Goal: Transaction & Acquisition: Subscribe to service/newsletter

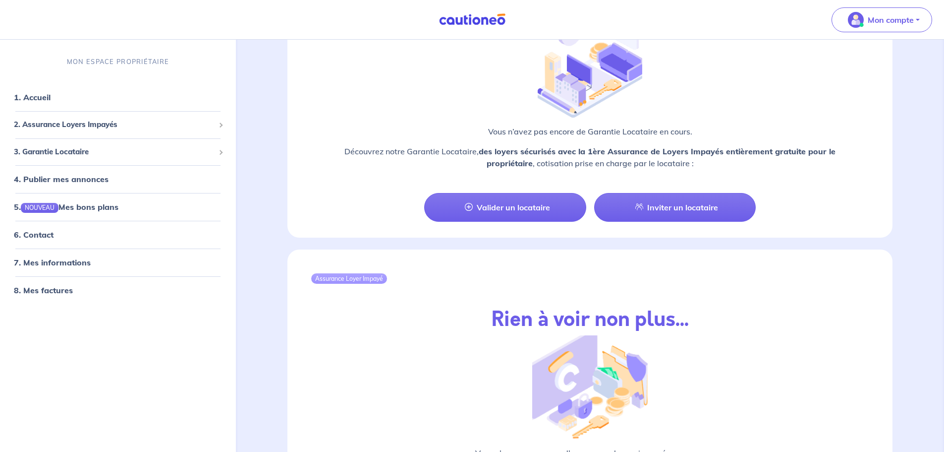
scroll to position [806, 0]
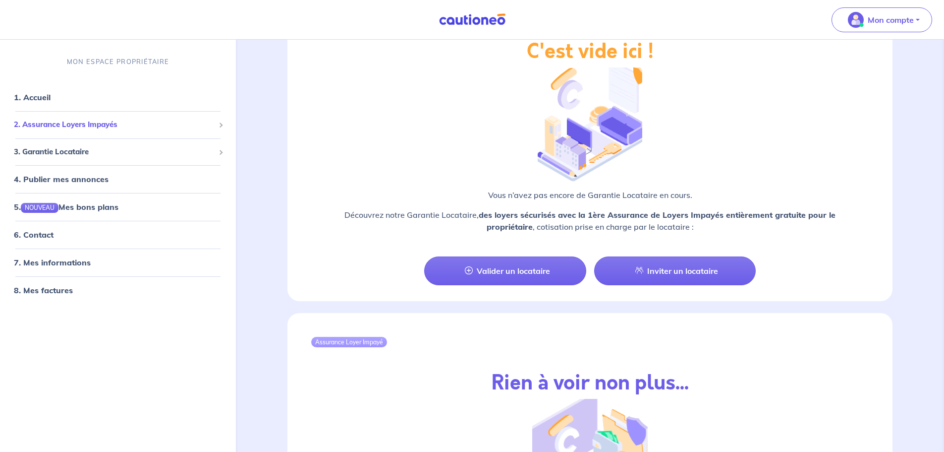
click at [68, 125] on span "2. Assurance Loyers Impayés" at bounding box center [114, 124] width 201 height 11
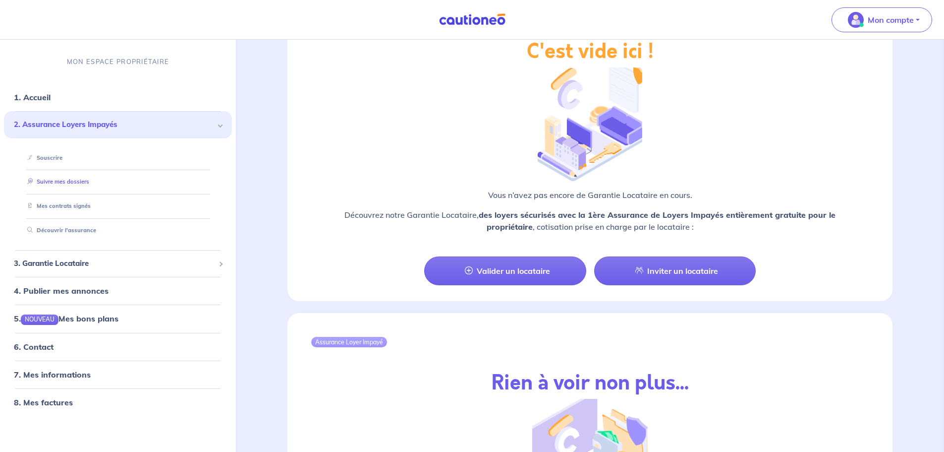
click at [58, 184] on link "Suivre mes dossiers" at bounding box center [56, 181] width 66 height 7
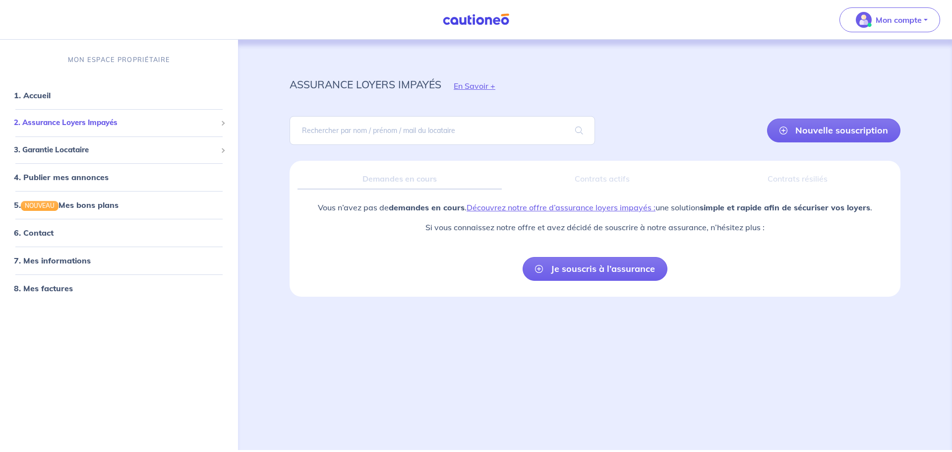
click at [61, 132] on li "2. Assurance Loyers Impayés Souscrire Suivre mes dossiers Mes contrats signés […" at bounding box center [119, 122] width 230 height 27
click at [62, 126] on span "2. Assurance Loyers Impayés" at bounding box center [115, 122] width 203 height 11
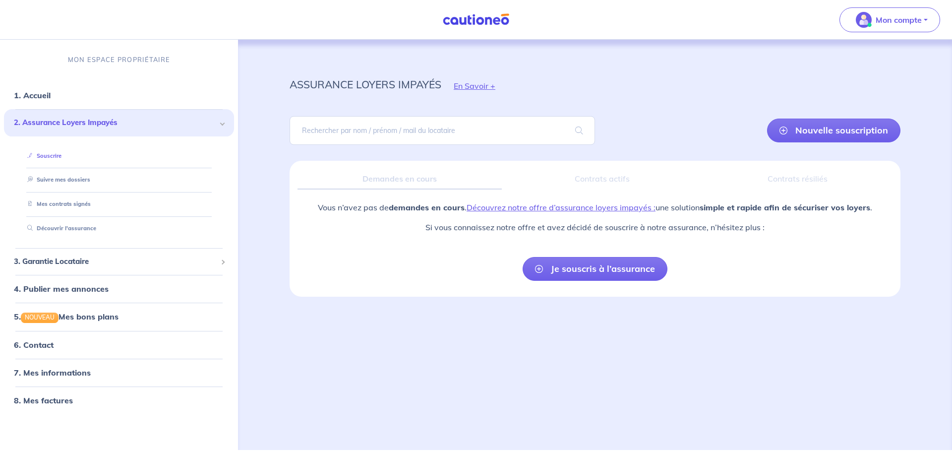
click at [44, 158] on link "Souscrire" at bounding box center [42, 155] width 38 height 7
click at [62, 122] on span "2. Assurance Loyers Impayés" at bounding box center [115, 122] width 203 height 11
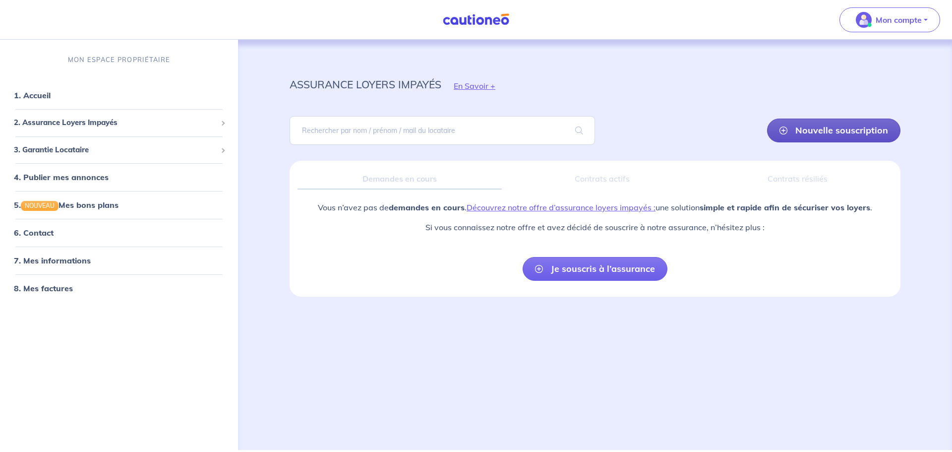
click at [836, 129] on link "Nouvelle souscription" at bounding box center [833, 130] width 133 height 24
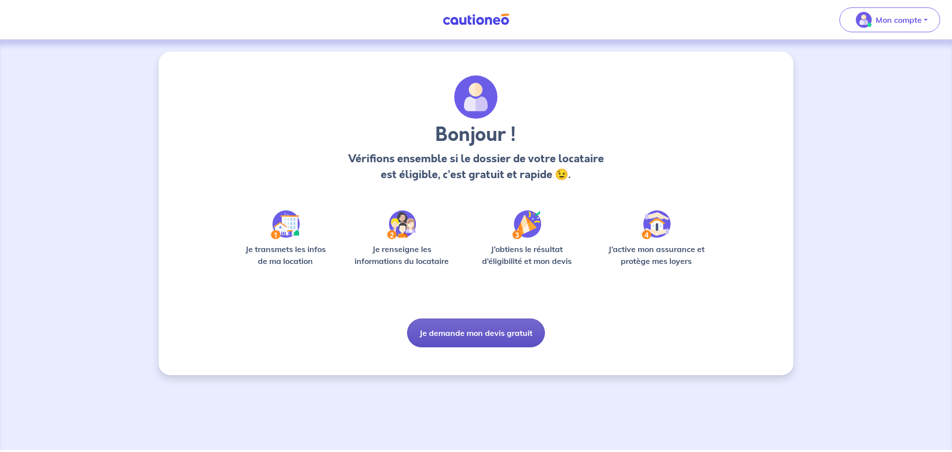
click at [460, 335] on button "Je demande mon devis gratuit" at bounding box center [476, 332] width 138 height 29
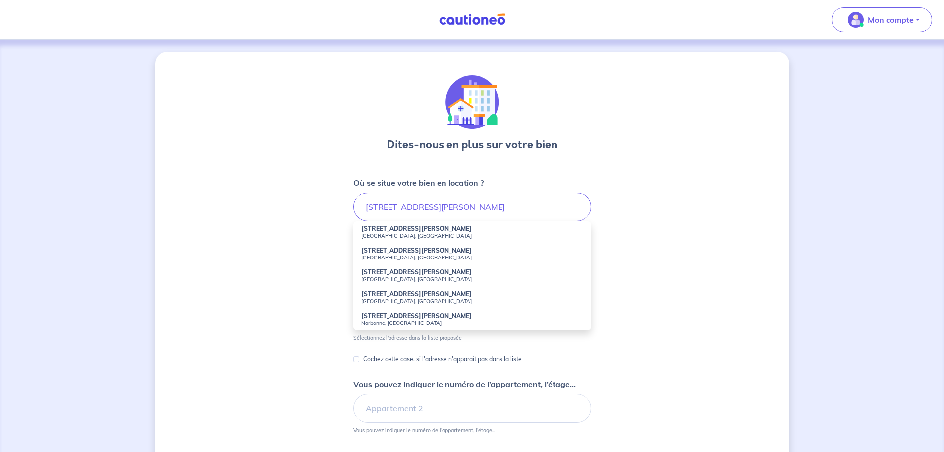
click at [418, 230] on strong "[STREET_ADDRESS][PERSON_NAME]" at bounding box center [416, 228] width 111 height 7
type input "[STREET_ADDRESS][PERSON_NAME]"
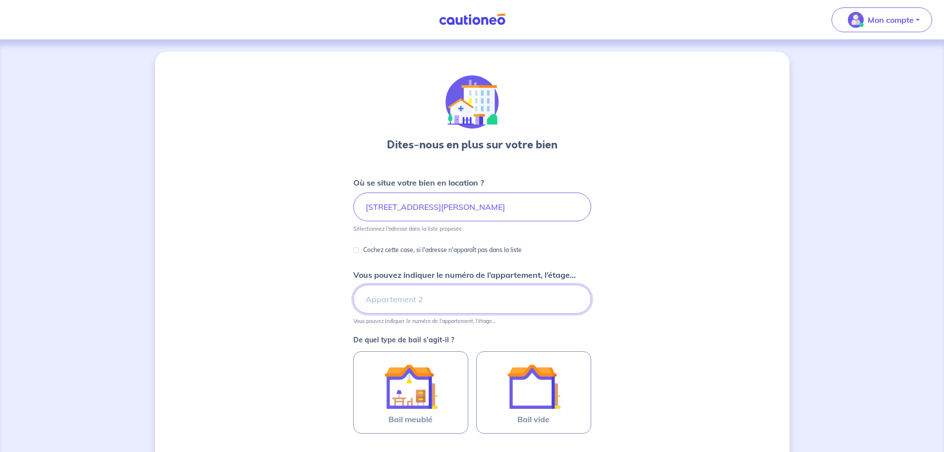
click at [422, 301] on input "Vous pouvez indiquer le numéro de l’appartement, l’étage..." at bounding box center [472, 298] width 238 height 29
type input "Appartement12, 1 er étage"
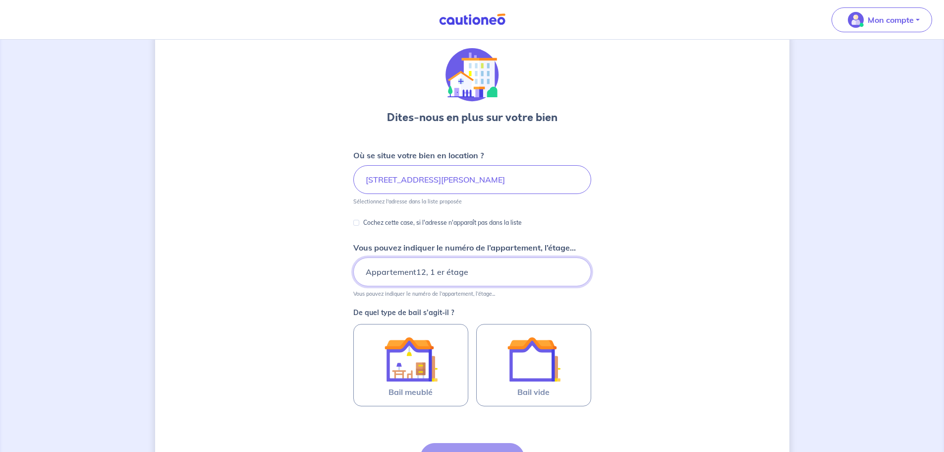
scroll to position [50, 0]
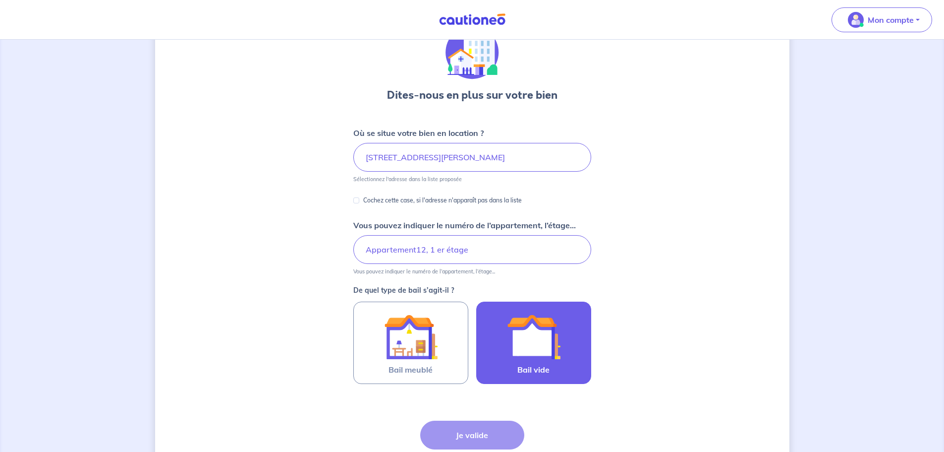
click at [546, 343] on img at bounding box center [534, 337] width 54 height 54
click at [0, 0] on input "Bail vide" at bounding box center [0, 0] width 0 height 0
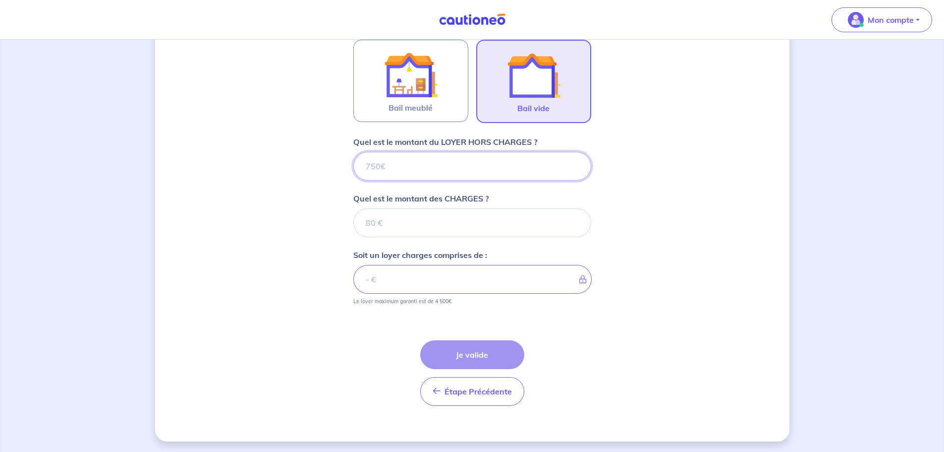
scroll to position [313, 0]
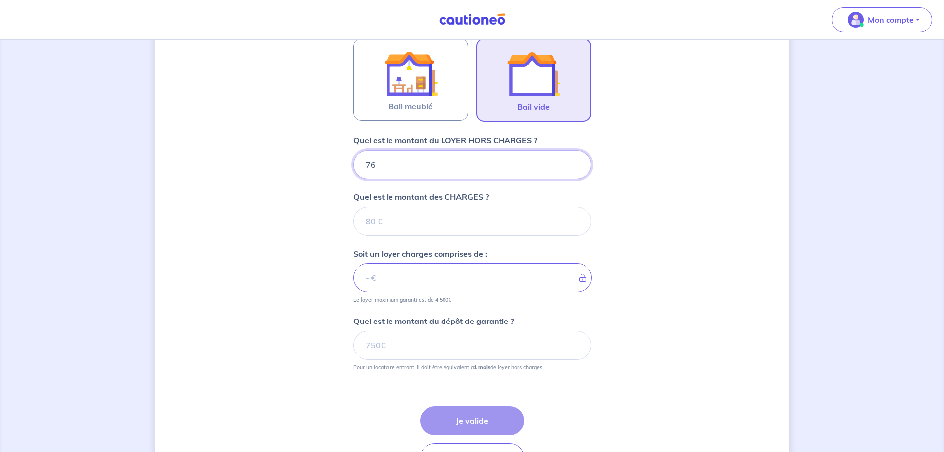
type input "760"
click at [403, 223] on input "Quel est le montant des CHARGES ?" at bounding box center [472, 221] width 238 height 29
type input "7"
type input "767"
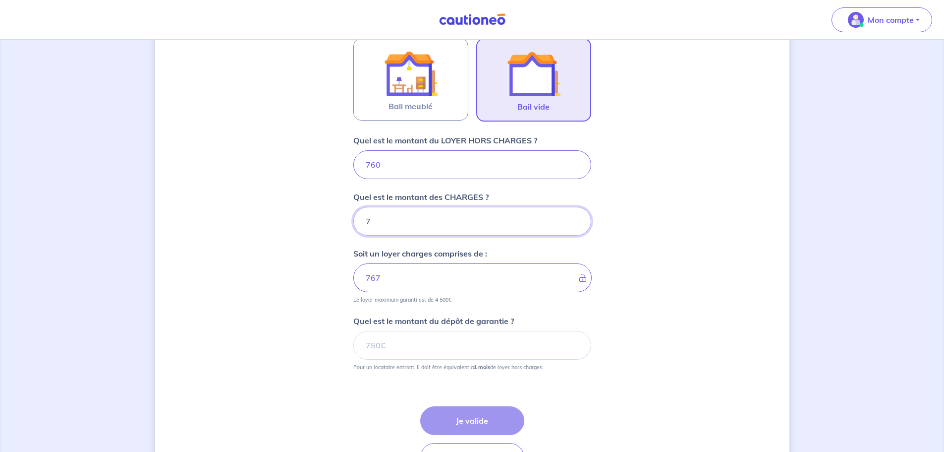
type input "70"
type input "830"
type input "70"
click at [413, 349] on input "Quel est le montant du dépôt de garantie ?" at bounding box center [472, 345] width 238 height 29
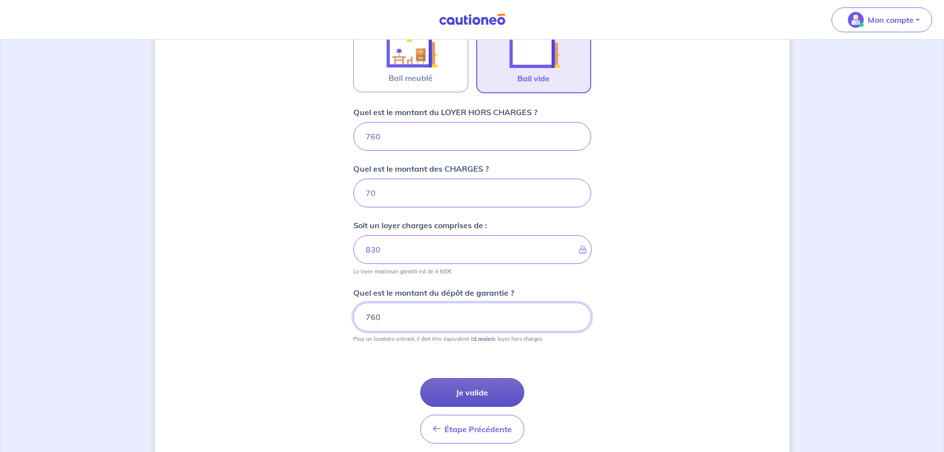
scroll to position [362, 0]
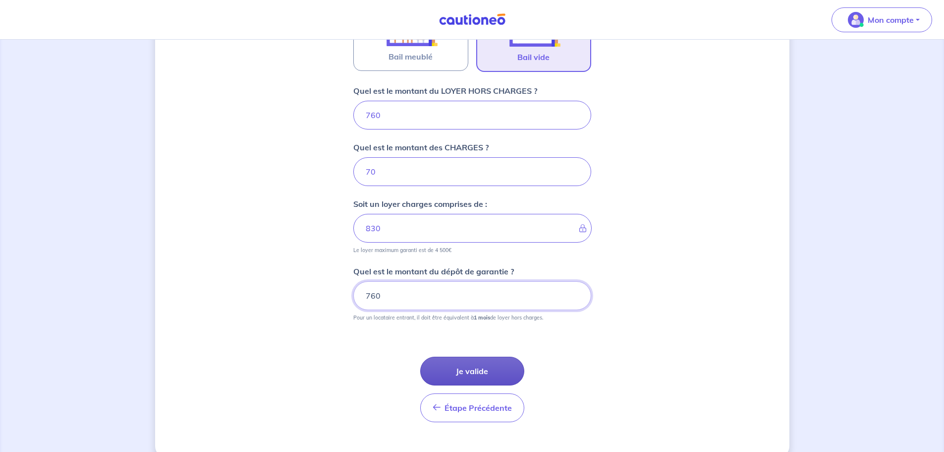
type input "760"
click at [489, 375] on button "Je valide" at bounding box center [472, 370] width 104 height 29
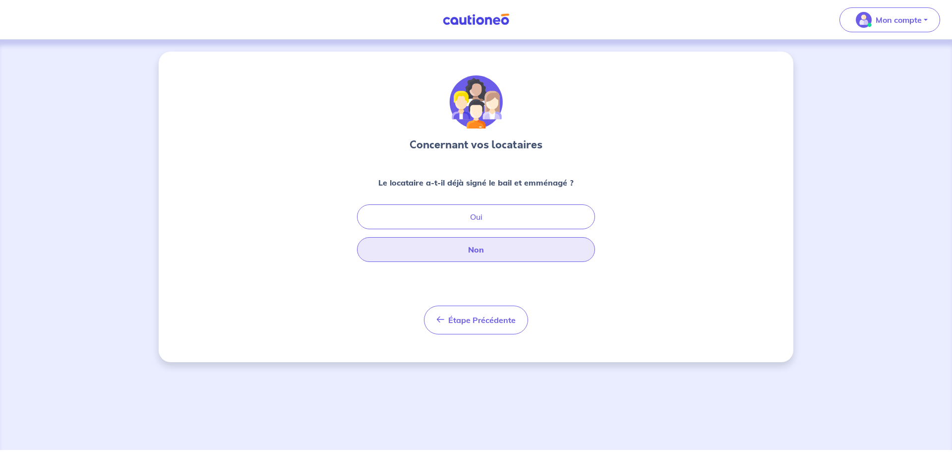
click at [471, 251] on button "Non" at bounding box center [476, 249] width 238 height 25
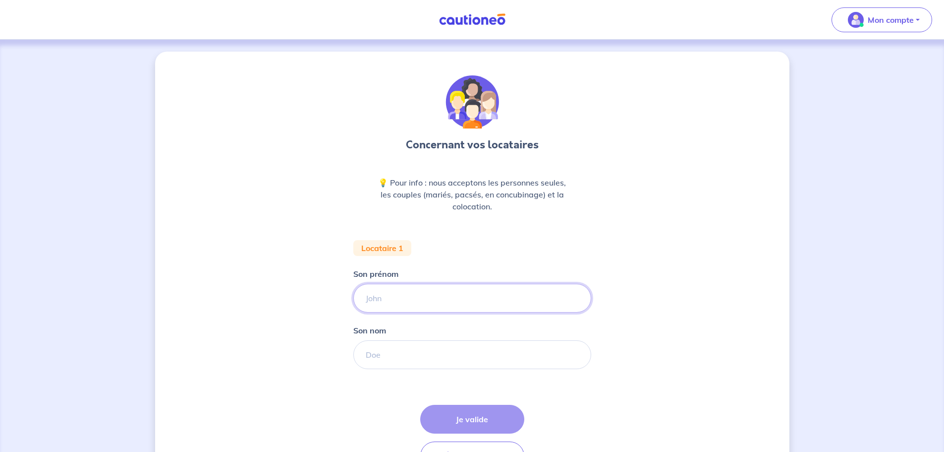
click at [403, 301] on input "Son prénom" at bounding box center [472, 298] width 238 height 29
type input "v"
drag, startPoint x: 386, startPoint y: 353, endPoint x: 394, endPoint y: 354, distance: 7.9
click at [386, 353] on input "Son nom" at bounding box center [472, 354] width 238 height 29
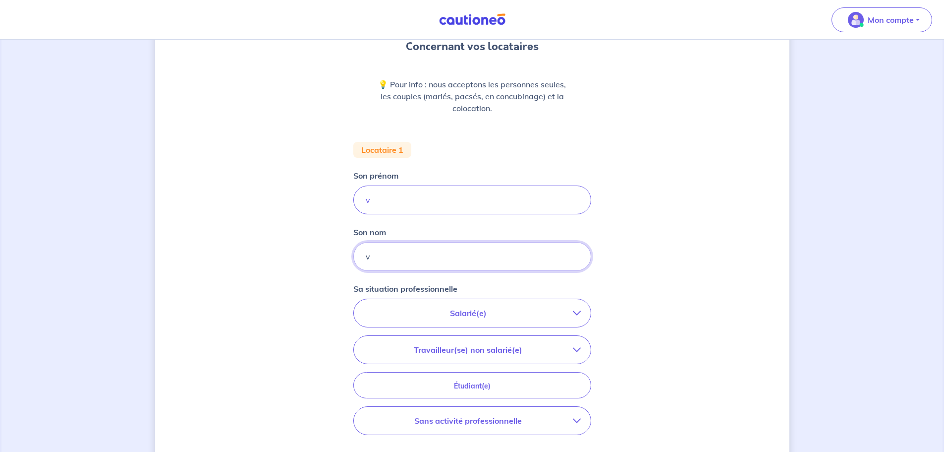
scroll to position [99, 0]
type input "v"
click at [486, 309] on p "Salarié(e)" at bounding box center [468, 312] width 209 height 12
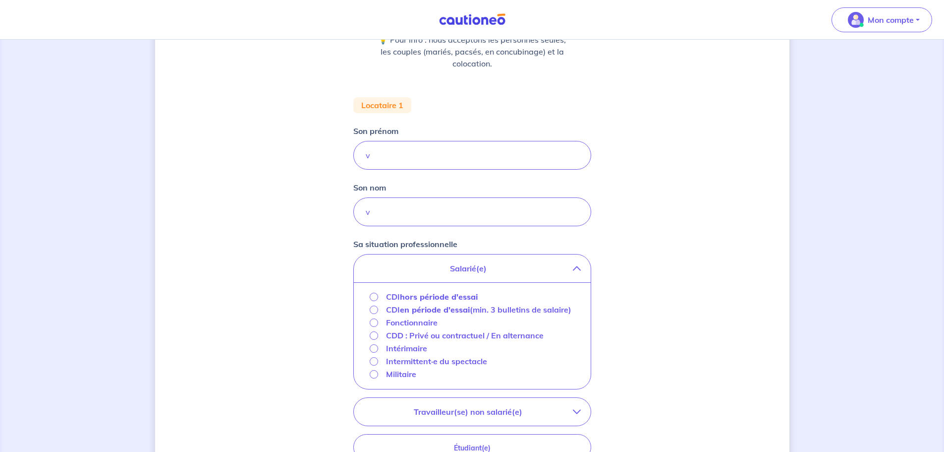
scroll to position [198, 0]
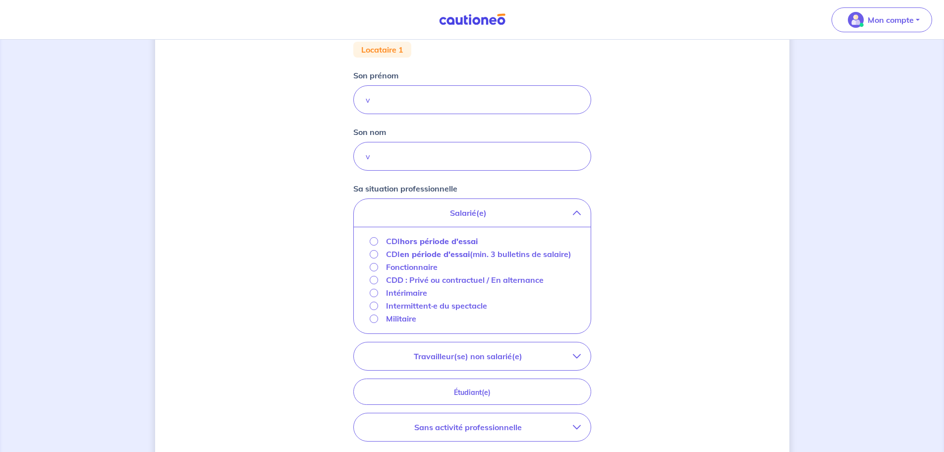
click at [418, 242] on strong "hors période d'essai" at bounding box center [439, 241] width 78 height 10
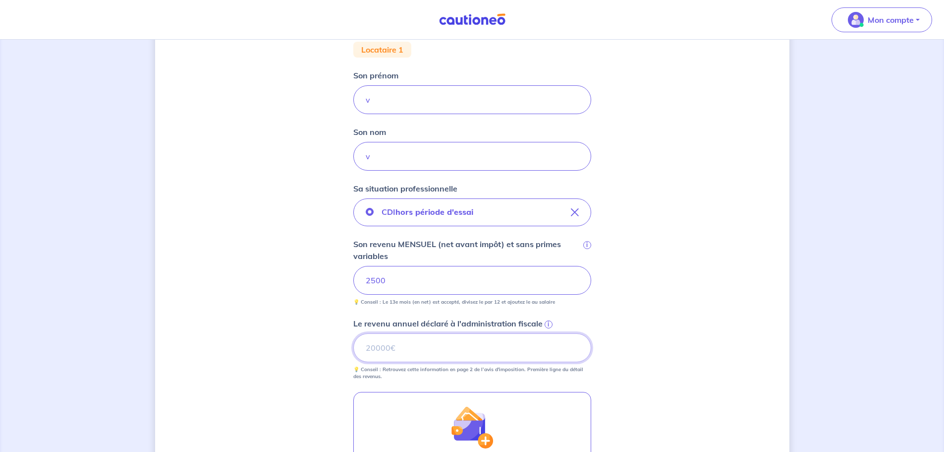
click at [418, 347] on input "Le revenu annuel déclaré à l'administration fiscale i" at bounding box center [472, 347] width 238 height 29
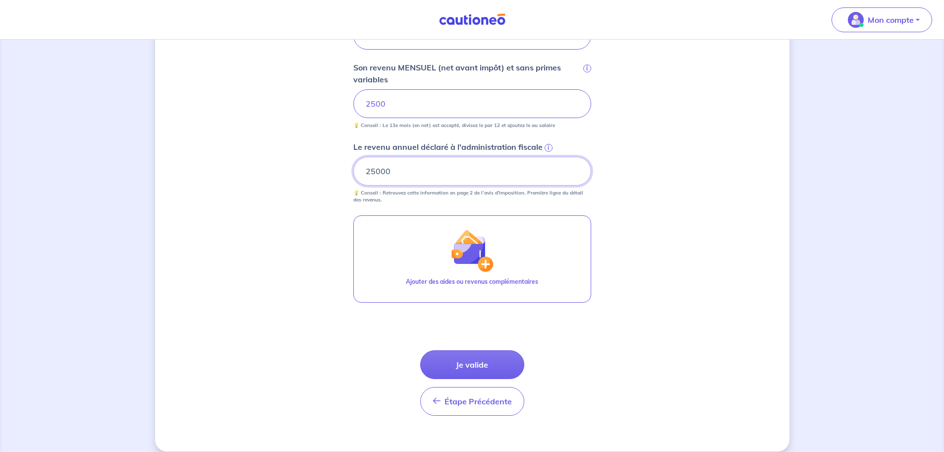
scroll to position [386, 0]
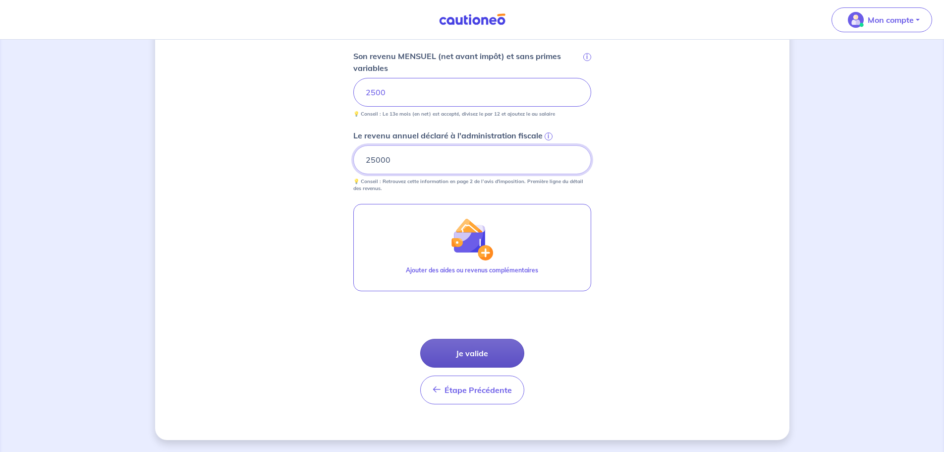
type input "25000"
click at [465, 350] on button "Je valide" at bounding box center [472, 353] width 104 height 29
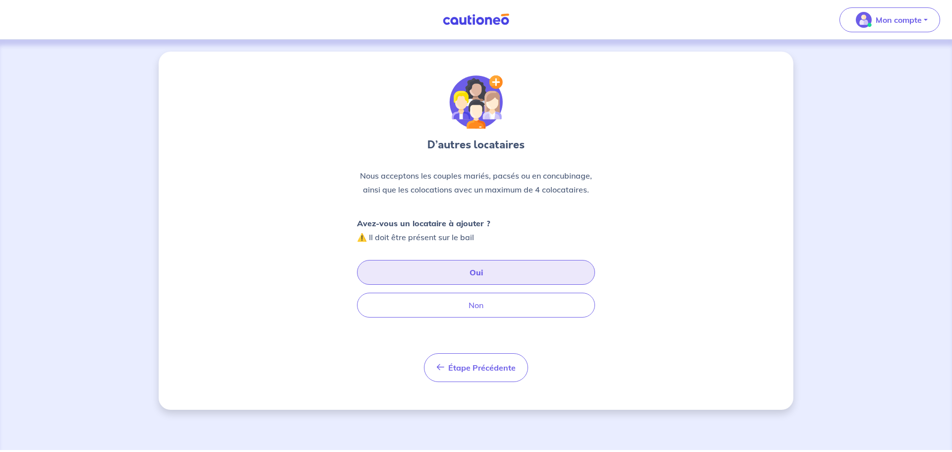
click at [454, 269] on button "Oui" at bounding box center [476, 272] width 238 height 25
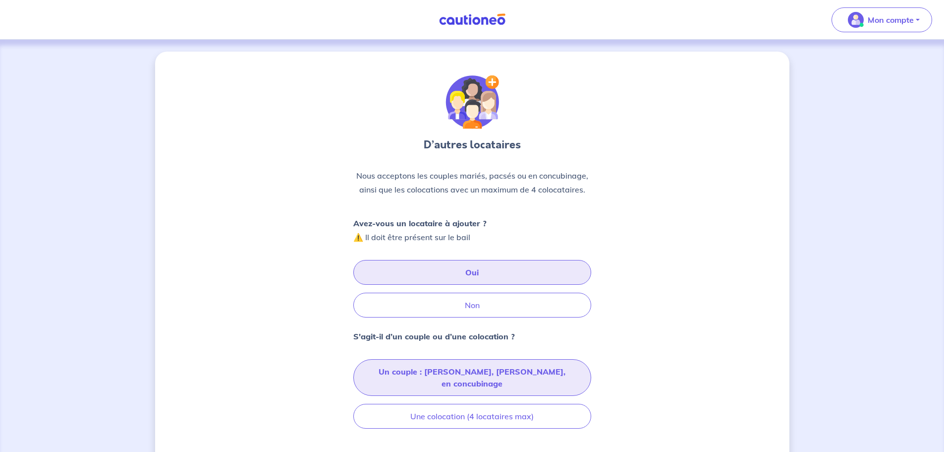
click at [443, 371] on button "Un couple : [PERSON_NAME], [PERSON_NAME], en concubinage" at bounding box center [472, 377] width 238 height 37
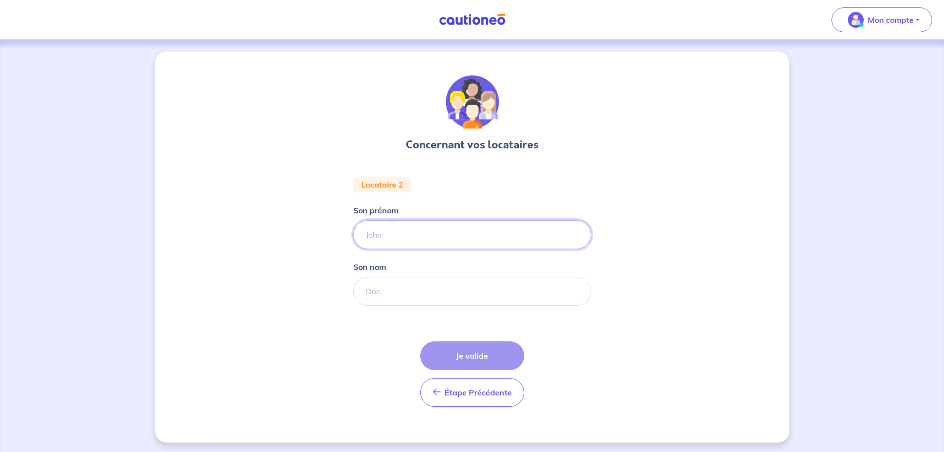
click at [388, 238] on input "Son prénom" at bounding box center [472, 234] width 238 height 29
type input "v"
click at [376, 283] on input "Son nom" at bounding box center [472, 291] width 238 height 29
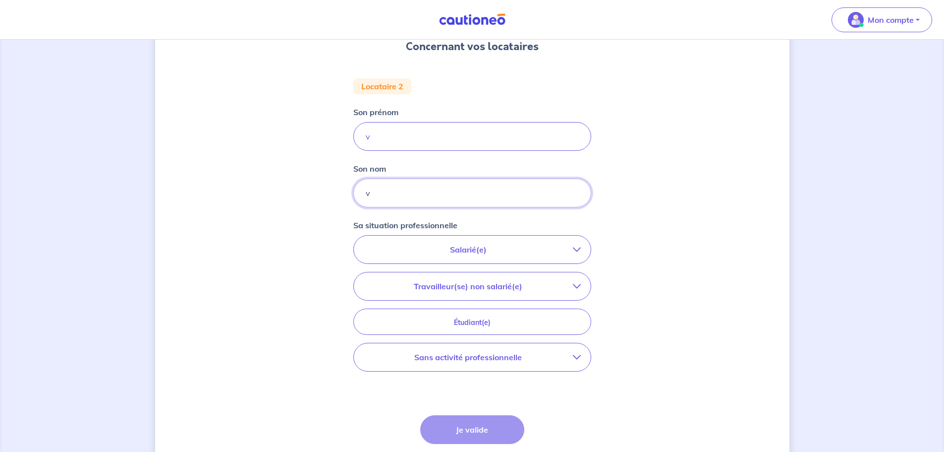
scroll to position [99, 0]
type input "v"
click at [465, 254] on p "Salarié(e)" at bounding box center [468, 248] width 209 height 12
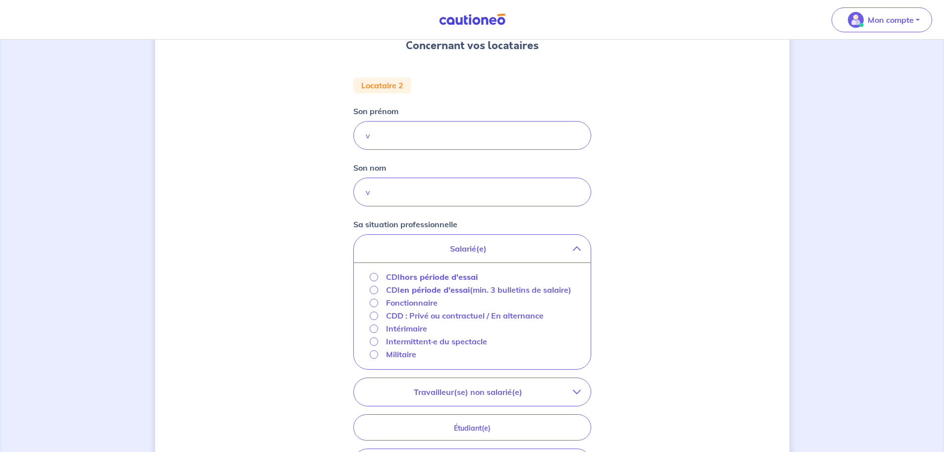
click at [411, 334] on p "Intérimaire" at bounding box center [406, 328] width 41 height 12
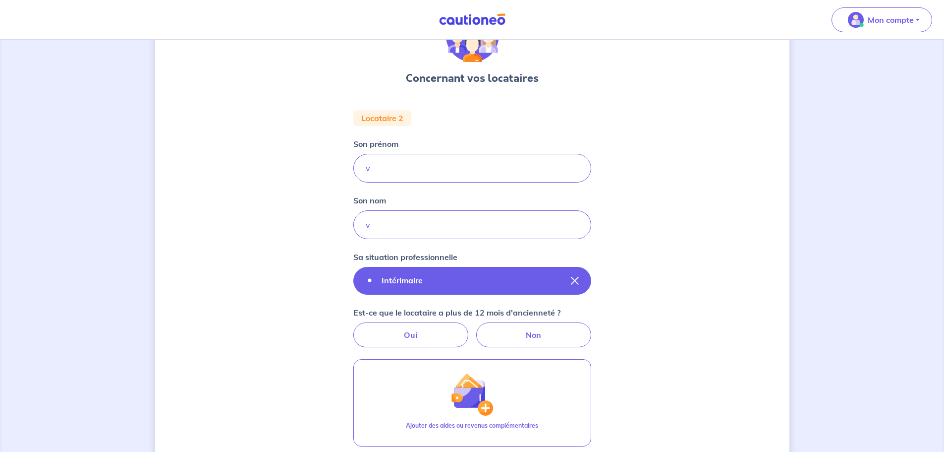
scroll to position [50, 0]
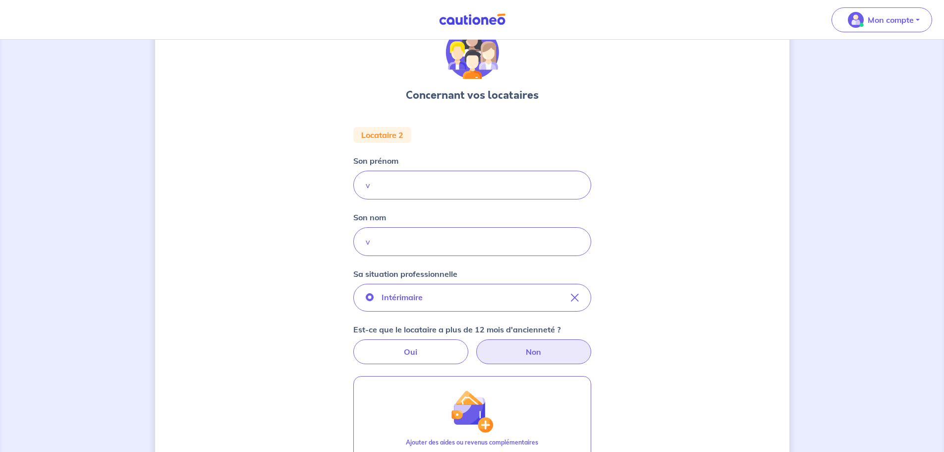
click at [529, 348] on label "Non" at bounding box center [533, 351] width 115 height 25
click at [475, 345] on input "Non" at bounding box center [472, 342] width 6 height 6
radio input "true"
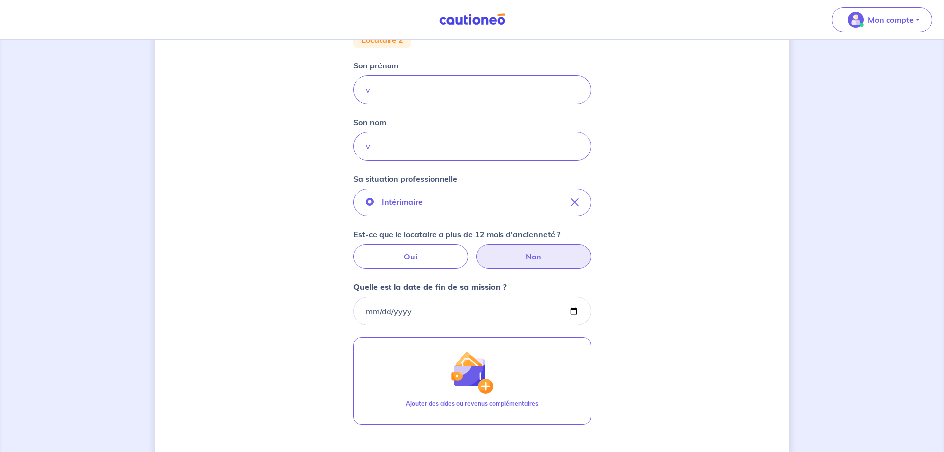
scroll to position [149, 0]
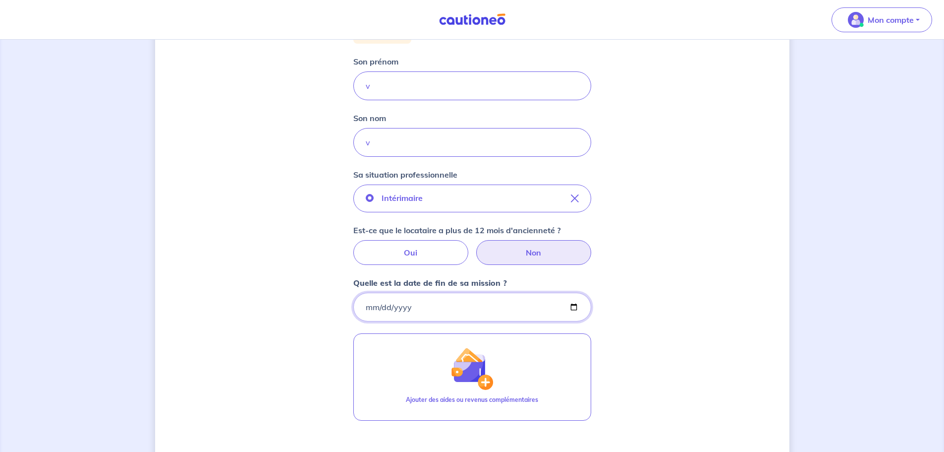
click at [451, 310] on input "Quelle est la date de fin de sa mission ?" at bounding box center [472, 306] width 238 height 29
click at [572, 304] on input "Quelle est la date de fin de sa mission ?" at bounding box center [472, 306] width 238 height 29
type input "[DATE]"
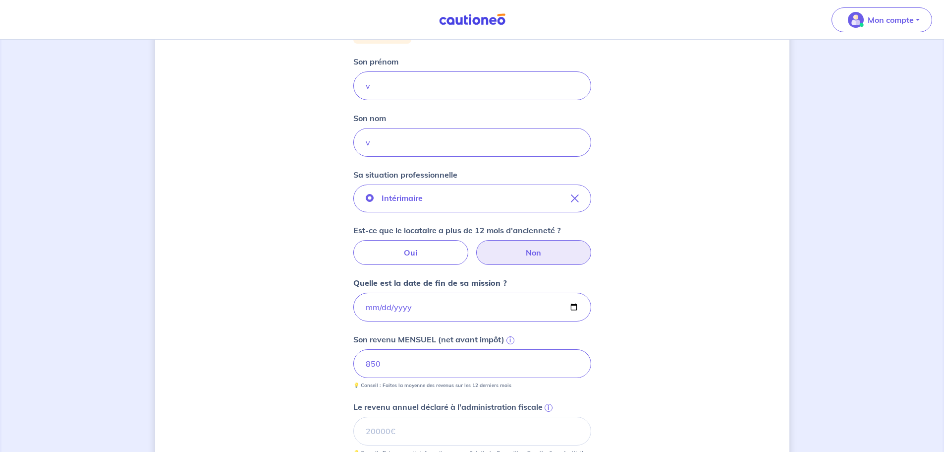
click at [294, 337] on div "Concernant vos locataires Locataire 2 Son prénom v Son nom v Sa situation profe…" at bounding box center [472, 307] width 634 height 808
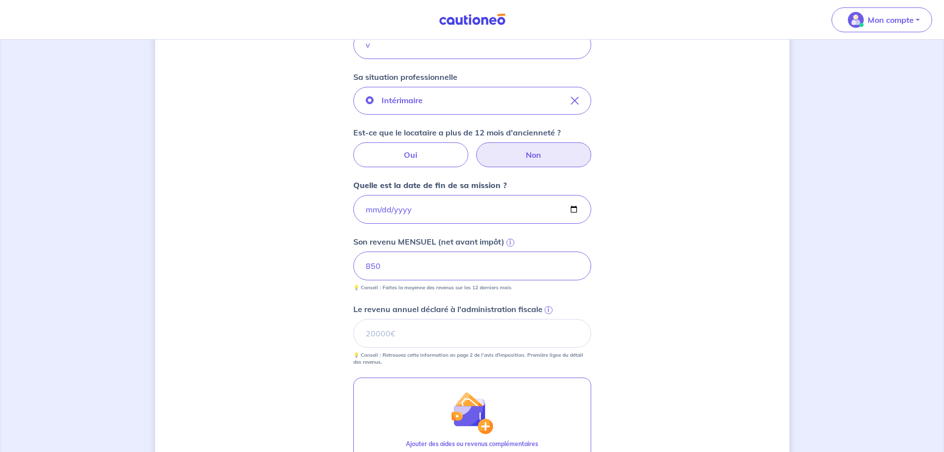
scroll to position [248, 0]
click at [396, 266] on input "850" at bounding box center [472, 264] width 238 height 29
click at [460, 329] on input "Le revenu annuel déclaré à l'administration fiscale i" at bounding box center [472, 331] width 238 height 29
type input "8000"
click at [689, 277] on div "Concernant vos locataires Locataire 2 Son prénom v Son nom v Sa situation profe…" at bounding box center [472, 208] width 634 height 808
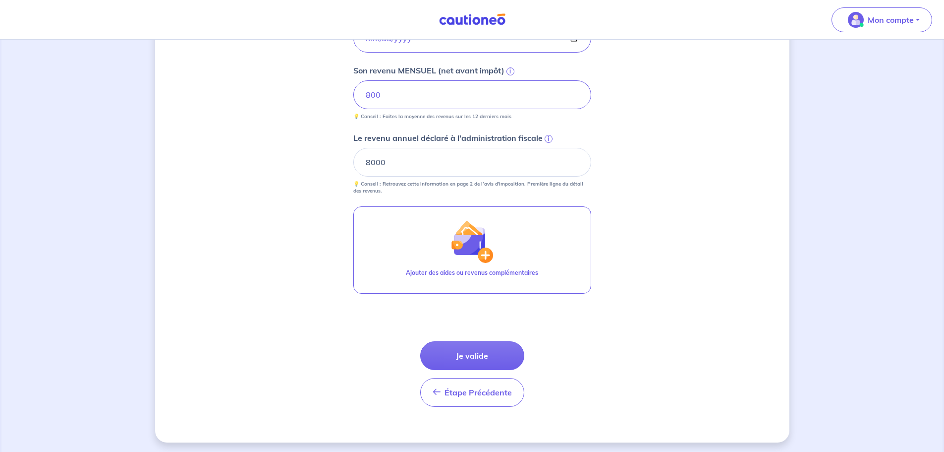
scroll to position [420, 0]
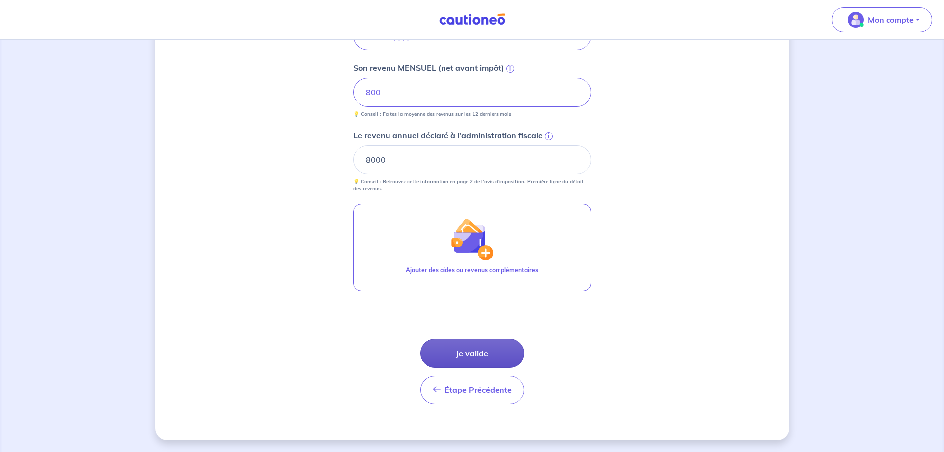
click at [476, 358] on button "Je valide" at bounding box center [472, 353] width 104 height 29
